Goal: Ask a question

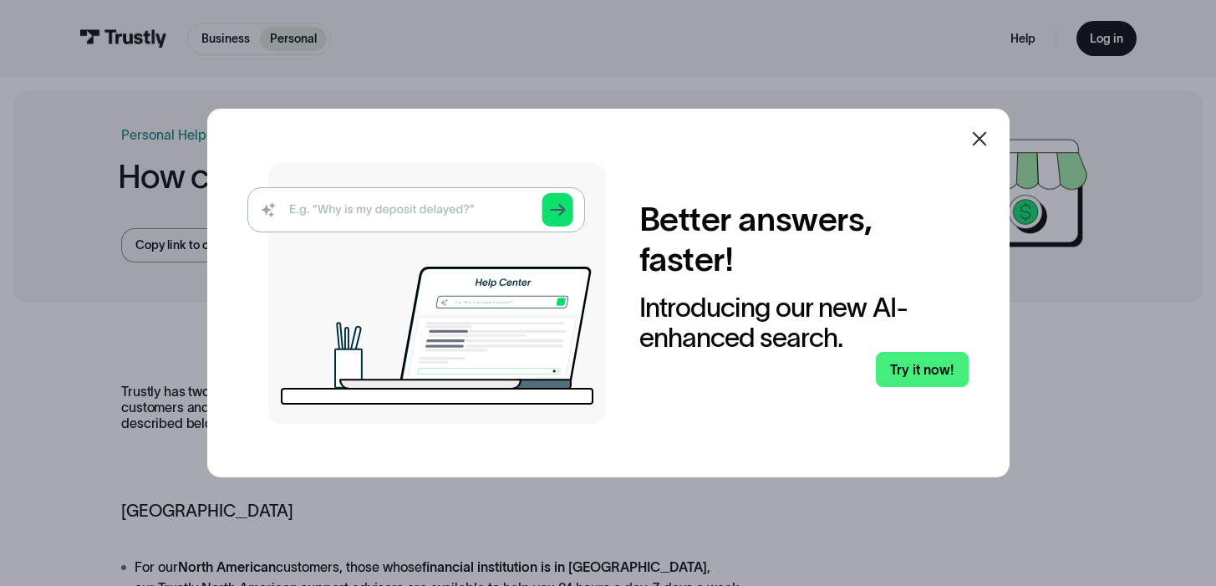
click at [986, 140] on icon at bounding box center [979, 139] width 14 height 14
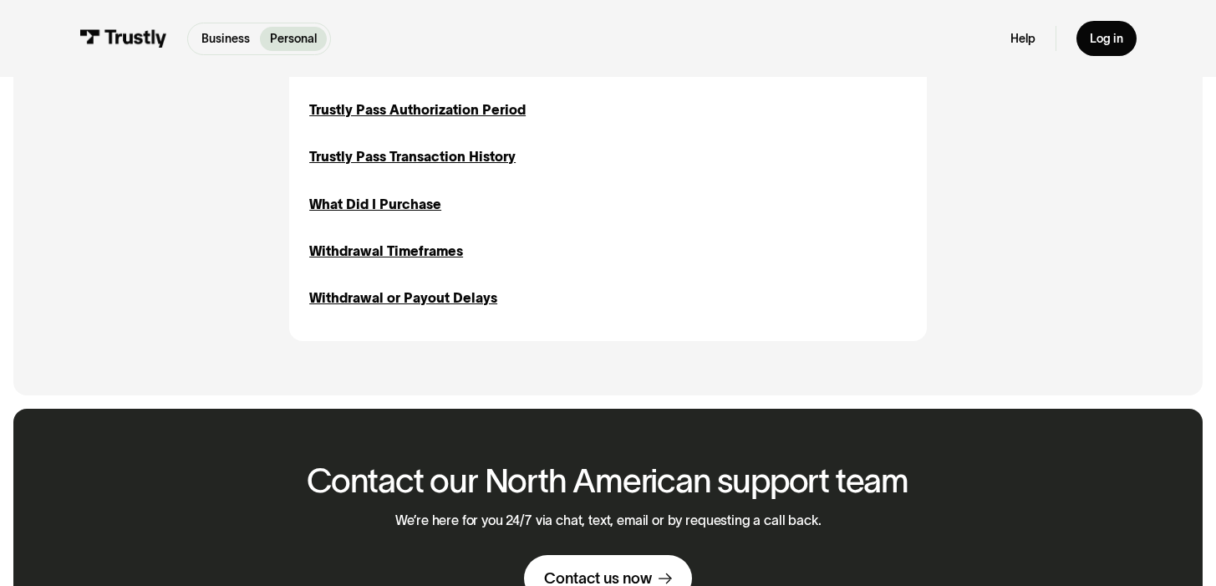
scroll to position [1437, 0]
